Goal: Task Accomplishment & Management: Complete application form

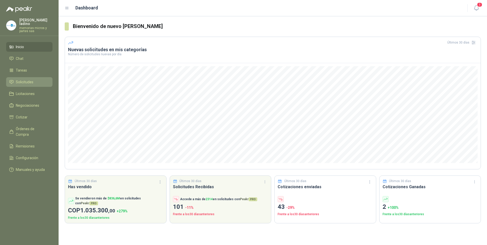
click at [33, 79] on span "Solicitudes" at bounding box center [25, 82] width 18 height 6
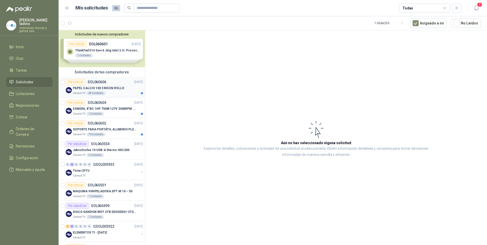
click at [77, 80] on div "Por cotizar" at bounding box center [76, 82] width 20 height 6
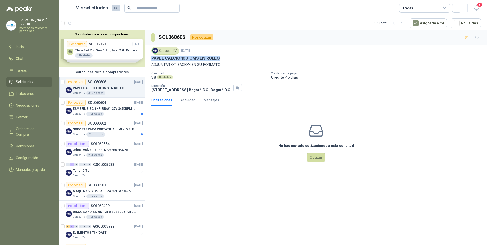
drag, startPoint x: 151, startPoint y: 58, endPoint x: 218, endPoint y: 60, distance: 67.0
click at [218, 60] on div "Caracol TV [DATE] PAPEL CALCIO 100 CMS EN ROLLO ADJUNTAR OTIZACION EN SU FORMAT…" at bounding box center [316, 69] width 342 height 49
copy p "PAPEL CALCIO 100 CMS EN ROLLO"
click at [80, 103] on div "Por cotizar" at bounding box center [76, 103] width 20 height 6
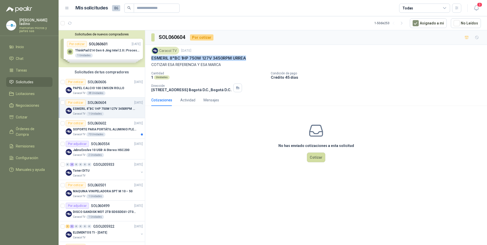
drag, startPoint x: 151, startPoint y: 57, endPoint x: 252, endPoint y: 58, distance: 100.3
click at [252, 58] on div "ESMERIL 8"BC 1HP 750W 127V 3450RPM URREA" at bounding box center [315, 57] width 329 height 5
drag, startPoint x: 252, startPoint y: 58, endPoint x: 239, endPoint y: 57, distance: 13.0
copy p "ESMERIL 8"BC 1HP 750W 127V 3450RPM URREA"
click at [315, 158] on button "Cotizar" at bounding box center [316, 157] width 18 height 10
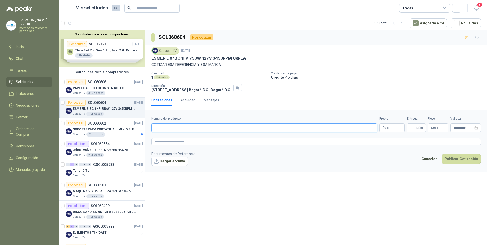
paste input "**********"
type input "**********"
click at [390, 128] on p "$ 0 ,00" at bounding box center [391, 127] width 25 height 9
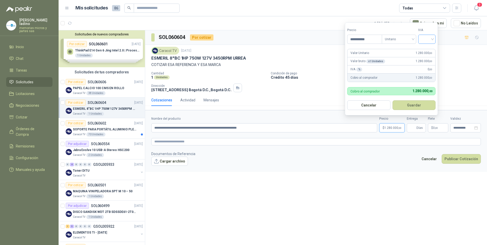
type input "**********"
click at [423, 36] on input "search" at bounding box center [426, 39] width 11 height 8
click at [429, 48] on div "19%" at bounding box center [427, 50] width 9 height 6
click at [423, 107] on button "Guardar" at bounding box center [415, 105] width 44 height 10
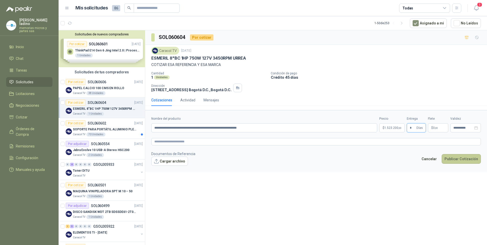
type input "*"
click at [465, 160] on button "Publicar Cotización" at bounding box center [460, 159] width 39 height 10
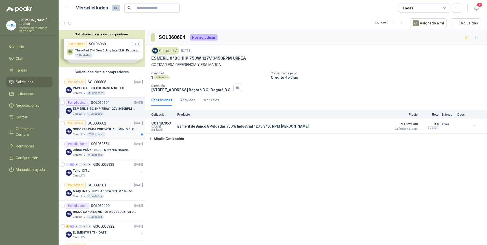
click at [77, 123] on div "Por cotizar" at bounding box center [76, 123] width 20 height 6
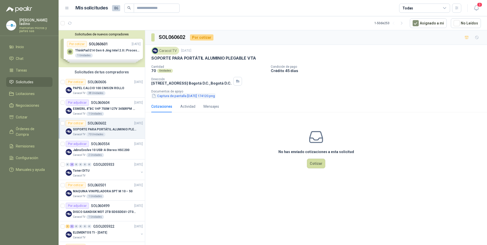
click at [168, 95] on button "Captura de pantalla [DATE] 174120.png" at bounding box center [183, 95] width 64 height 5
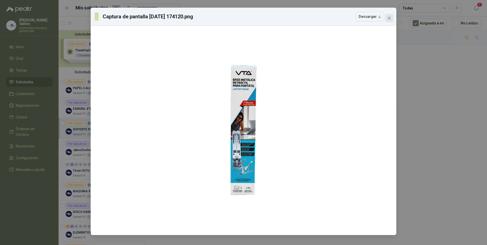
click at [390, 20] on button "Close" at bounding box center [389, 18] width 8 height 8
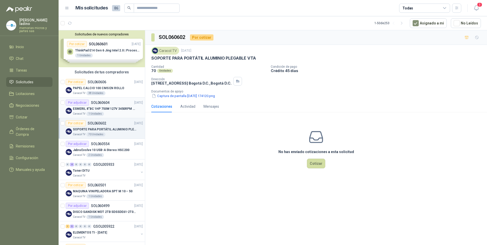
click at [83, 107] on p "ESMERIL 8"BC 1HP 750W 127V 3450RPM URREA" at bounding box center [104, 108] width 63 height 5
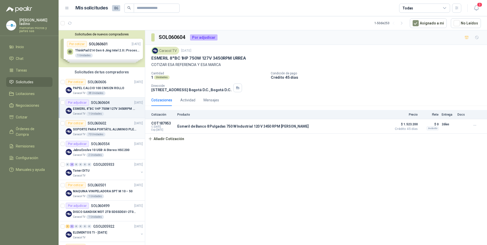
click at [79, 122] on div "Por cotizar" at bounding box center [76, 123] width 20 height 6
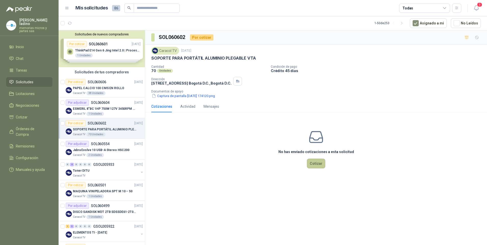
click at [321, 167] on button "Cotizar" at bounding box center [316, 164] width 18 height 10
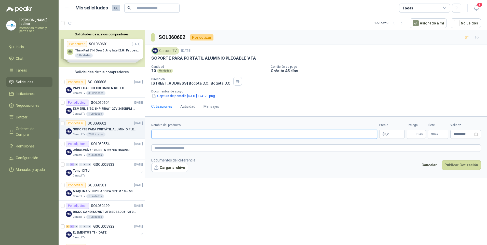
paste input "**********"
type input "**********"
click at [393, 133] on p "$ 0 ,00" at bounding box center [391, 134] width 25 height 9
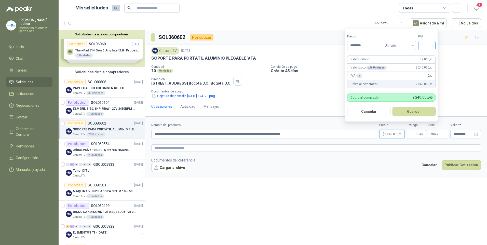
type input "********"
click at [425, 44] on input "search" at bounding box center [426, 45] width 11 height 8
click at [426, 54] on div "19%" at bounding box center [427, 56] width 9 height 6
click at [410, 110] on button "Guardar" at bounding box center [415, 112] width 44 height 10
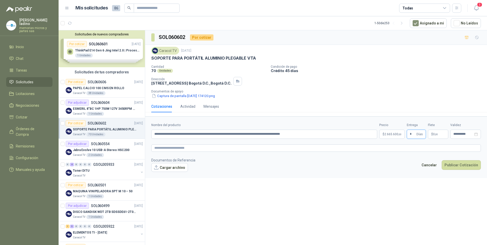
type input "*"
click at [176, 167] on button "Cargar archivo" at bounding box center [169, 167] width 37 height 9
click at [453, 171] on button "Publicar Cotización" at bounding box center [460, 172] width 39 height 10
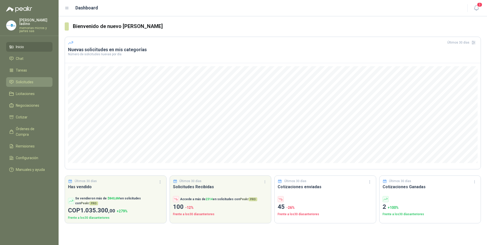
click at [37, 79] on li "Solicitudes" at bounding box center [29, 82] width 40 height 6
